Goal: Share content: Share content

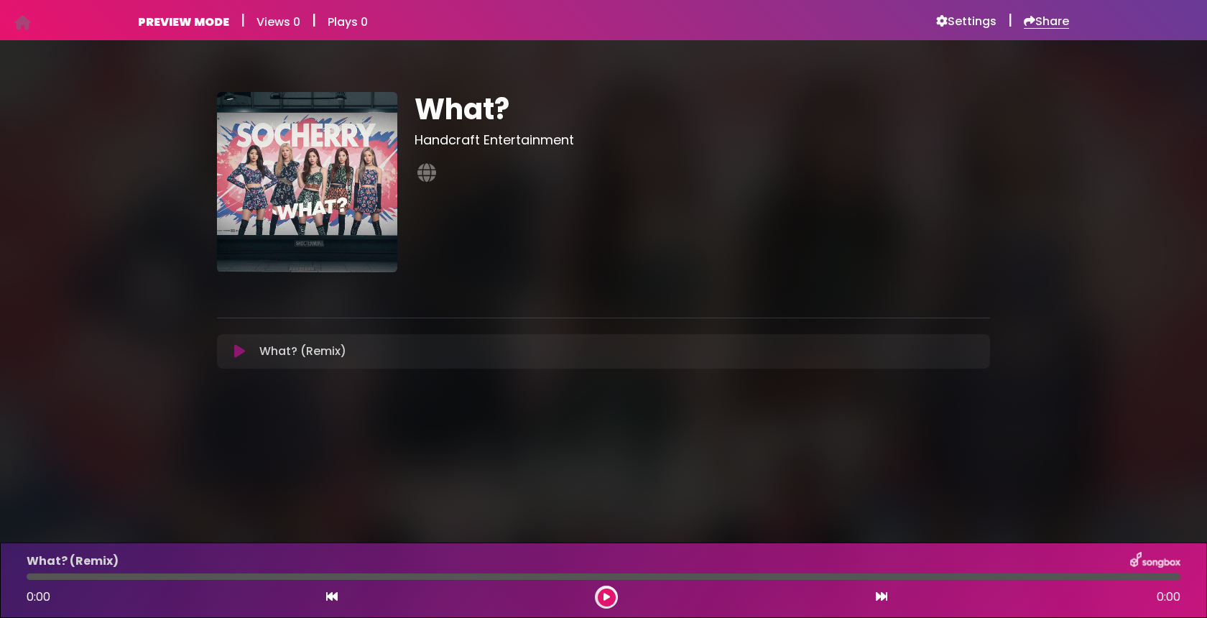
click at [1047, 17] on h6 "Share" at bounding box center [1046, 21] width 45 height 14
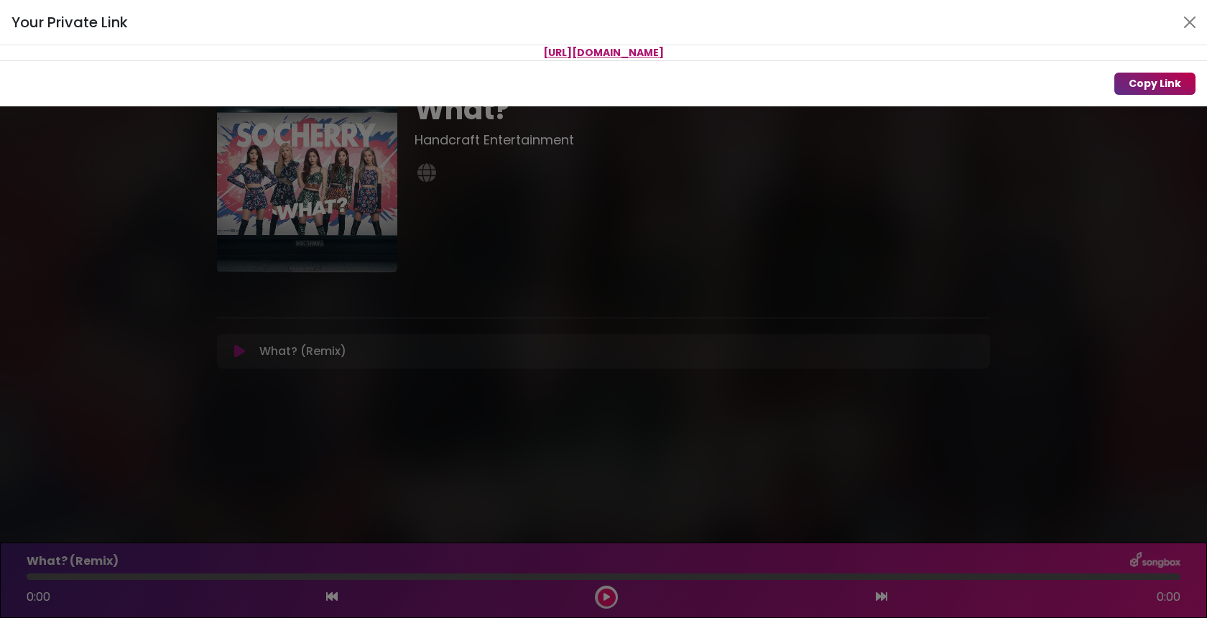
click at [1128, 83] on button "Copy Link" at bounding box center [1154, 84] width 81 height 22
click at [1184, 22] on button "Close" at bounding box center [1189, 22] width 23 height 23
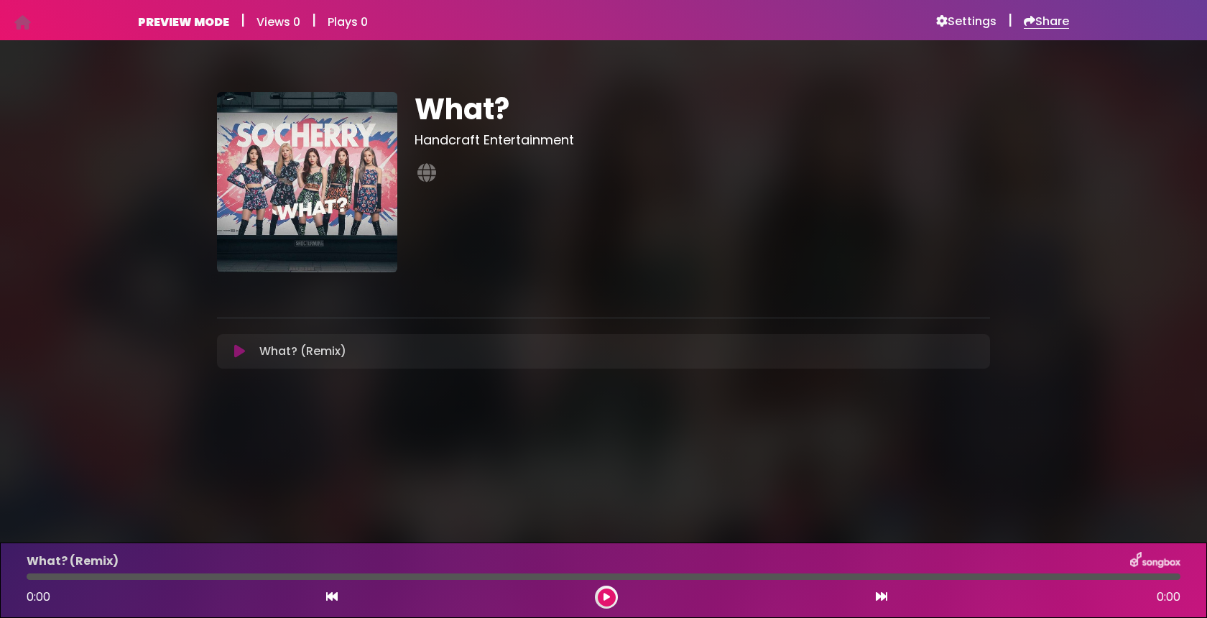
click at [1046, 19] on h6 "Share" at bounding box center [1046, 21] width 45 height 14
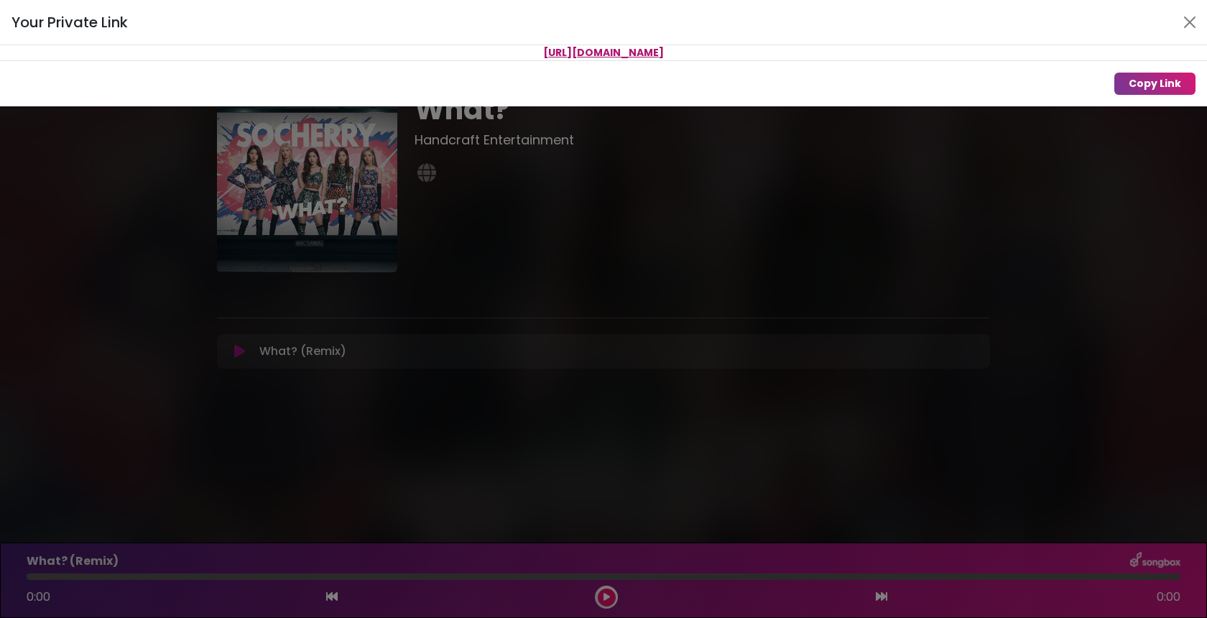
drag, startPoint x: 787, startPoint y: 49, endPoint x: 435, endPoint y: 53, distance: 352.0
click at [435, 53] on p "[URL][DOMAIN_NAME]" at bounding box center [603, 52] width 1207 height 15
copy span "[URL][DOMAIN_NAME]"
click at [1190, 14] on button "Close" at bounding box center [1189, 22] width 23 height 23
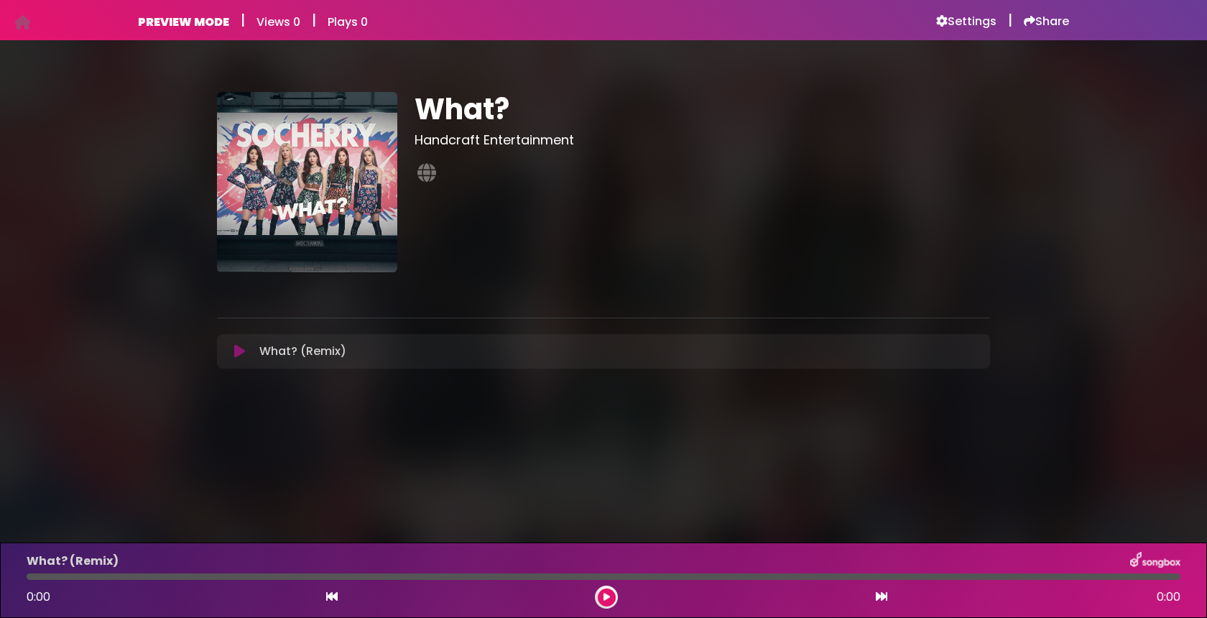
click at [236, 349] on icon at bounding box center [239, 351] width 11 height 14
